Goal: Obtain resource: Obtain resource

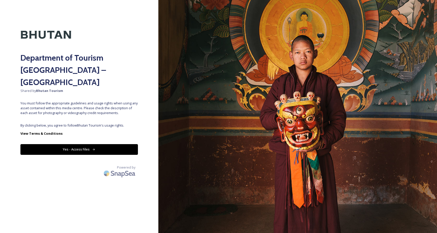
click at [120, 144] on button "Yes - Access Files" at bounding box center [78, 149] width 117 height 10
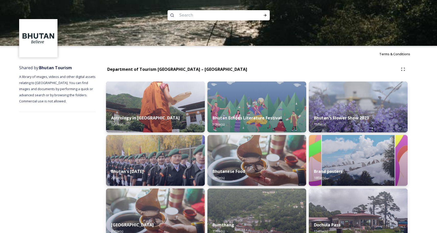
click at [196, 17] on input at bounding box center [212, 15] width 70 height 11
type input "tsechu"
click at [266, 16] on icon at bounding box center [265, 15] width 4 height 4
click at [267, 18] on div "Run Search" at bounding box center [264, 15] width 9 height 9
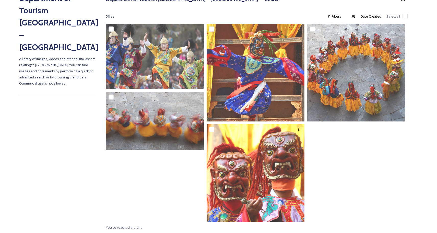
scroll to position [70, 0]
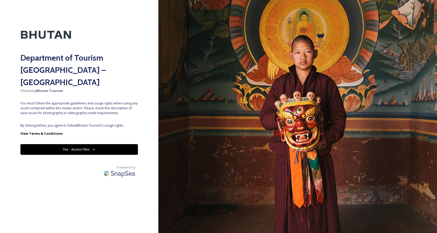
click at [127, 144] on button "Yes - Access Files" at bounding box center [78, 149] width 117 height 10
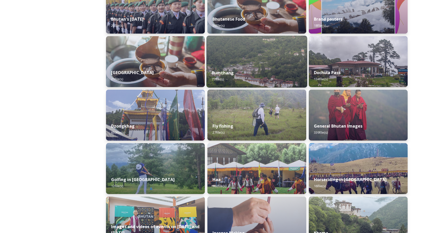
scroll to position [154, 0]
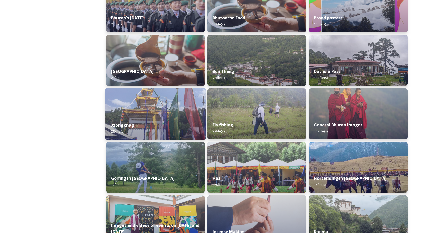
click at [177, 117] on div "Dzongkhag 650 file(s)" at bounding box center [155, 128] width 101 height 23
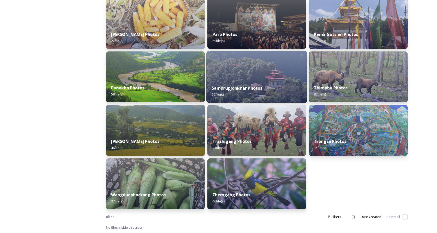
scroll to position [191, 0]
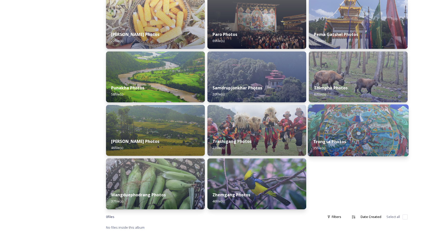
click at [325, 125] on img at bounding box center [357, 131] width 101 height 52
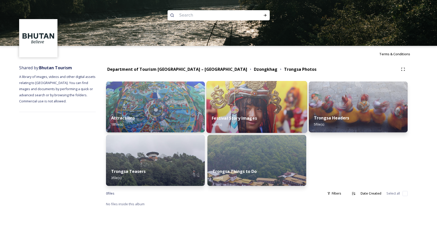
click at [265, 109] on img at bounding box center [256, 107] width 101 height 52
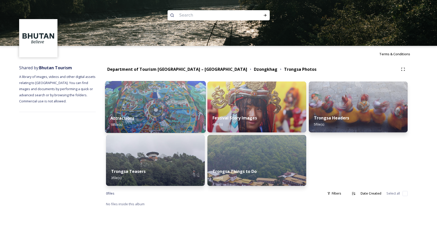
click at [134, 108] on img at bounding box center [155, 107] width 101 height 52
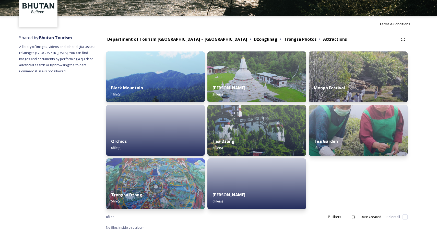
scroll to position [30, 0]
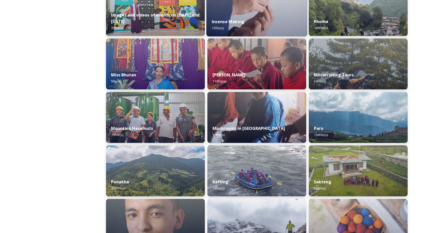
scroll to position [365, 0]
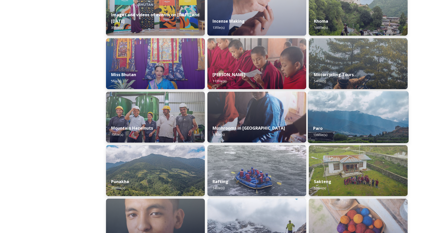
click at [339, 121] on div "Paro 136 file(s)" at bounding box center [357, 131] width 101 height 23
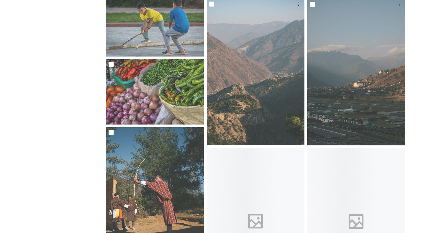
scroll to position [2544, 0]
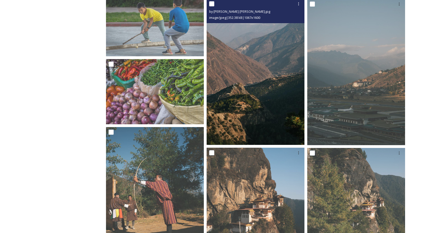
click at [258, 98] on img at bounding box center [255, 72] width 98 height 146
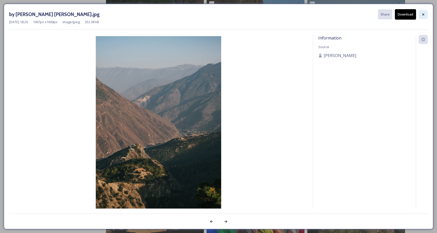
click at [424, 13] on icon at bounding box center [423, 15] width 4 height 4
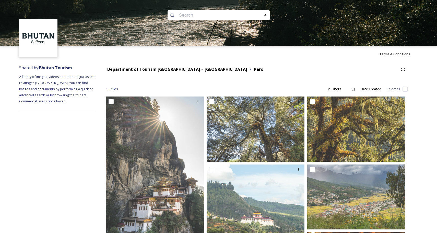
scroll to position [0, 0]
click at [223, 16] on input at bounding box center [212, 15] width 70 height 11
type input "festical"
type input "festival"
click at [264, 14] on icon at bounding box center [265, 15] width 4 height 4
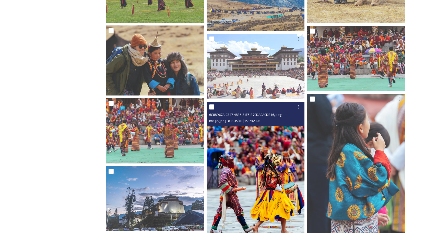
scroll to position [1284, 0]
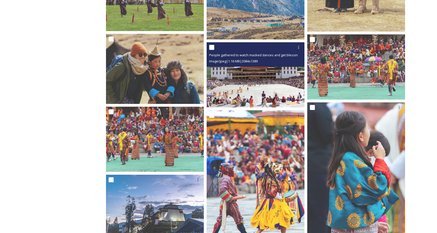
click at [273, 85] on img at bounding box center [255, 74] width 98 height 65
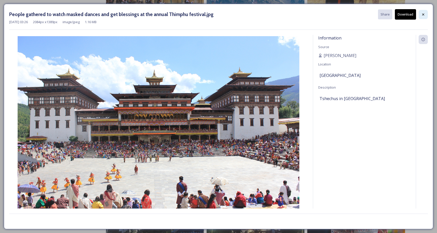
click at [422, 14] on icon at bounding box center [423, 15] width 4 height 4
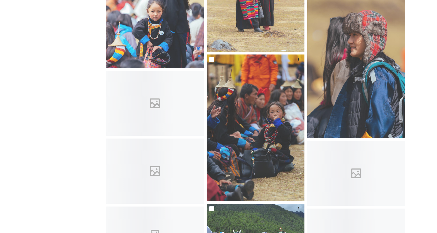
scroll to position [2785, 0]
